Goal: Task Accomplishment & Management: Use online tool/utility

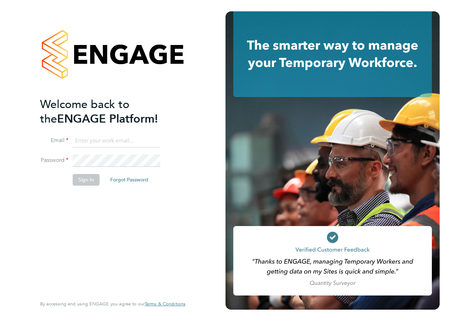
click at [99, 136] on input at bounding box center [117, 141] width 88 height 13
type input "[PERSON_NAME][EMAIL_ADDRESS][PERSON_NAME][PERSON_NAME][DOMAIN_NAME]"
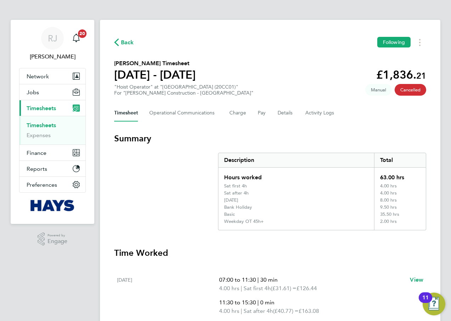
click at [40, 124] on link "Timesheets" at bounding box center [41, 125] width 29 height 7
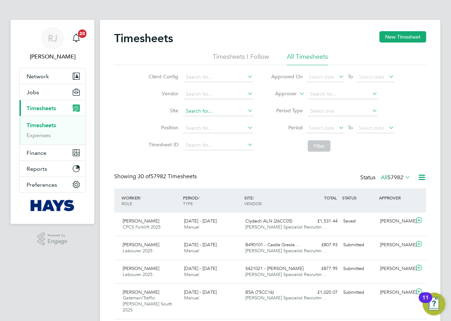
click at [190, 113] on input at bounding box center [218, 111] width 70 height 10
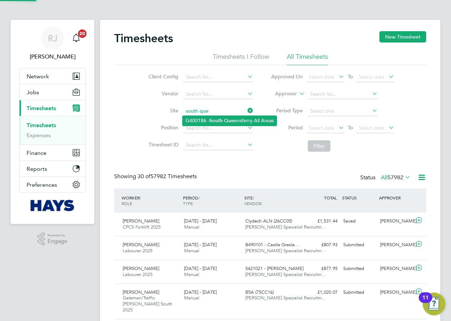
click at [188, 116] on li "G400186 - South Que ensferry All Areas" at bounding box center [230, 121] width 94 height 10
type input "G400186 - South Queensferry All Areas"
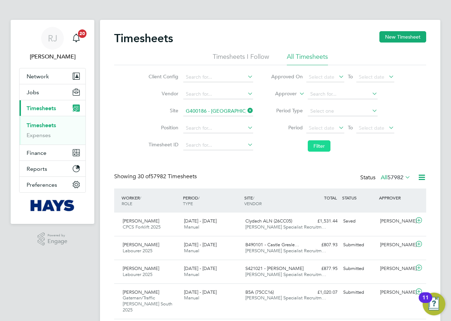
click at [325, 144] on button "Filter" at bounding box center [319, 145] width 23 height 11
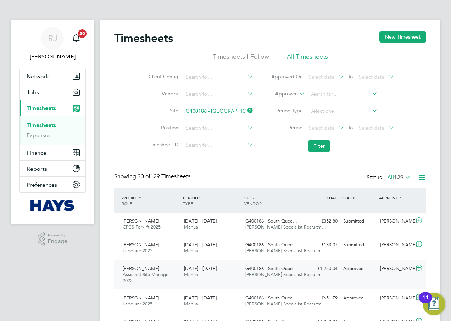
click at [292, 279] on div "G400186 - South Quee… Hays Specialist Recruitm…" at bounding box center [272, 272] width 61 height 18
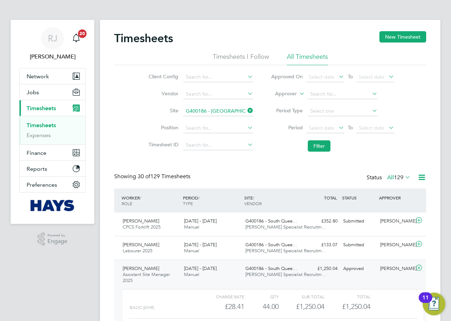
click at [246, 108] on icon at bounding box center [246, 111] width 0 height 10
click at [228, 111] on input at bounding box center [218, 111] width 70 height 10
type input "l"
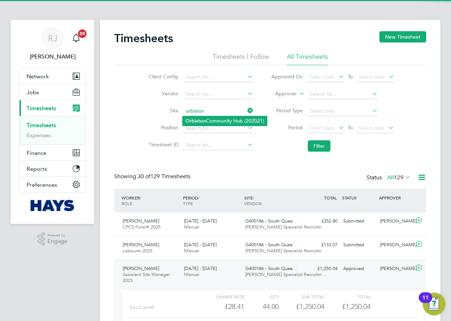
click at [219, 118] on li "Orbiston Community Hub (20Z021)" at bounding box center [225, 121] width 84 height 10
type input "Orbiston Community Hub (20Z021)"
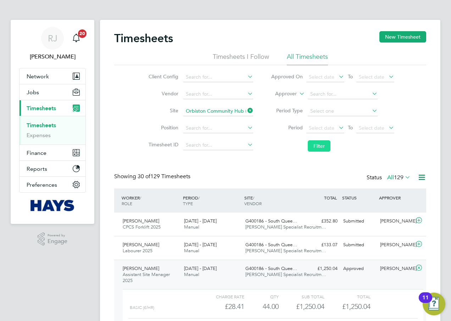
click at [315, 146] on button "Filter" at bounding box center [319, 145] width 23 height 11
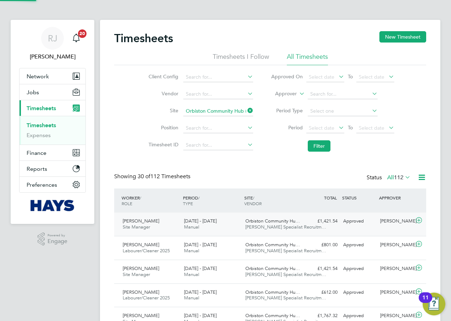
click at [173, 229] on div "Martynas Lukosius Site Manager 20 - 26 Sep 2025" at bounding box center [150, 224] width 61 height 18
click at [179, 222] on div "Martynas Lukosius Site Manager 20 - 26 Sep 2025" at bounding box center [150, 224] width 61 height 18
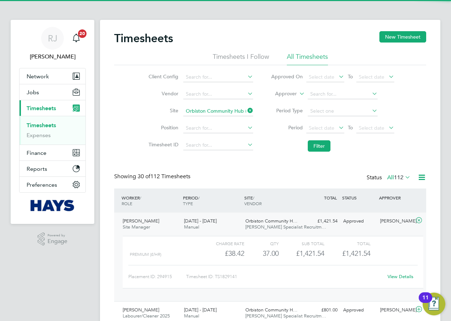
click at [179, 222] on div "Martynas Lukosius Site Manager 20 - 26 Sep 2025" at bounding box center [150, 224] width 61 height 18
